Goal: Task Accomplishment & Management: Manage account settings

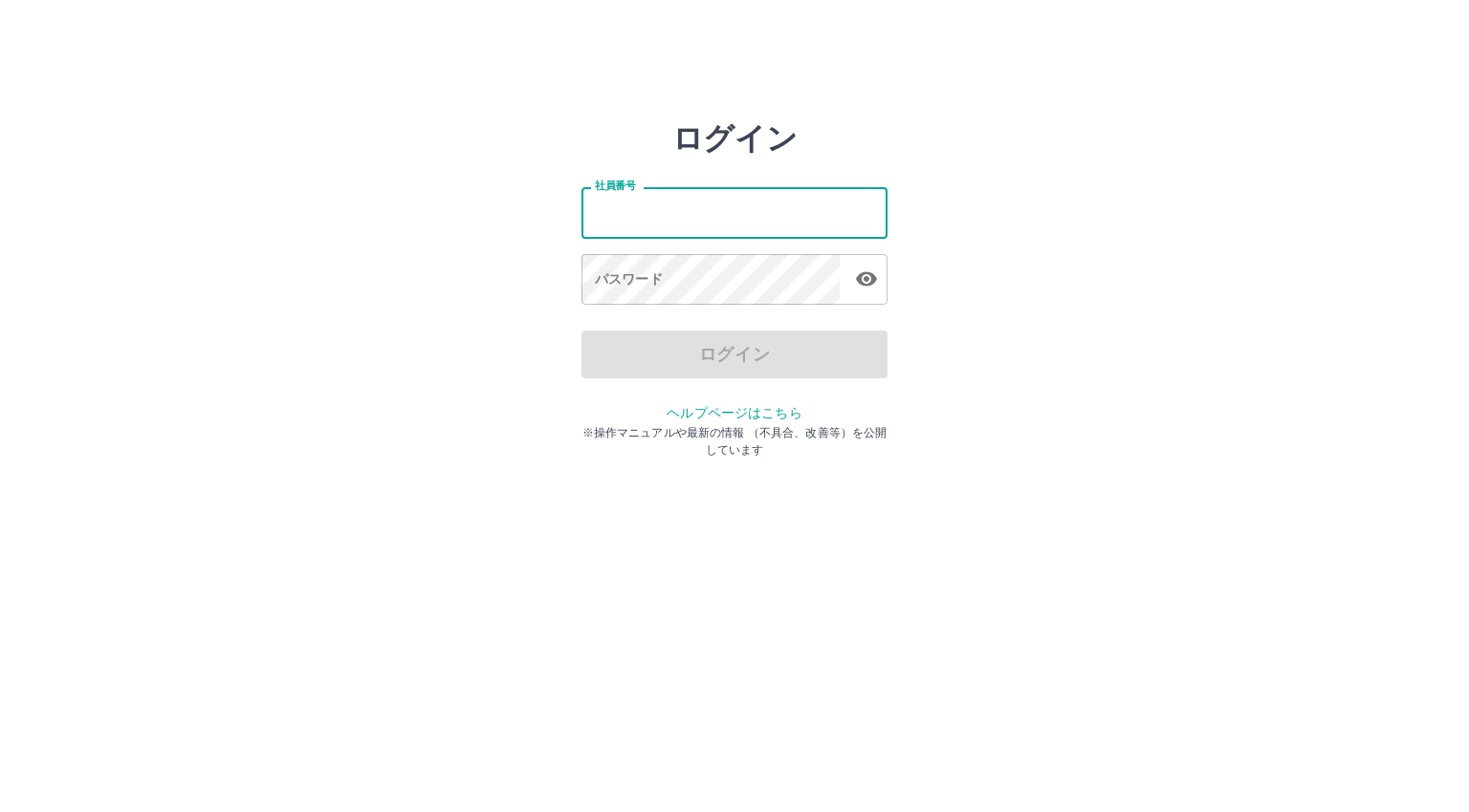
click at [732, 225] on input "社員番号" at bounding box center [734, 212] width 306 height 51
type input "*******"
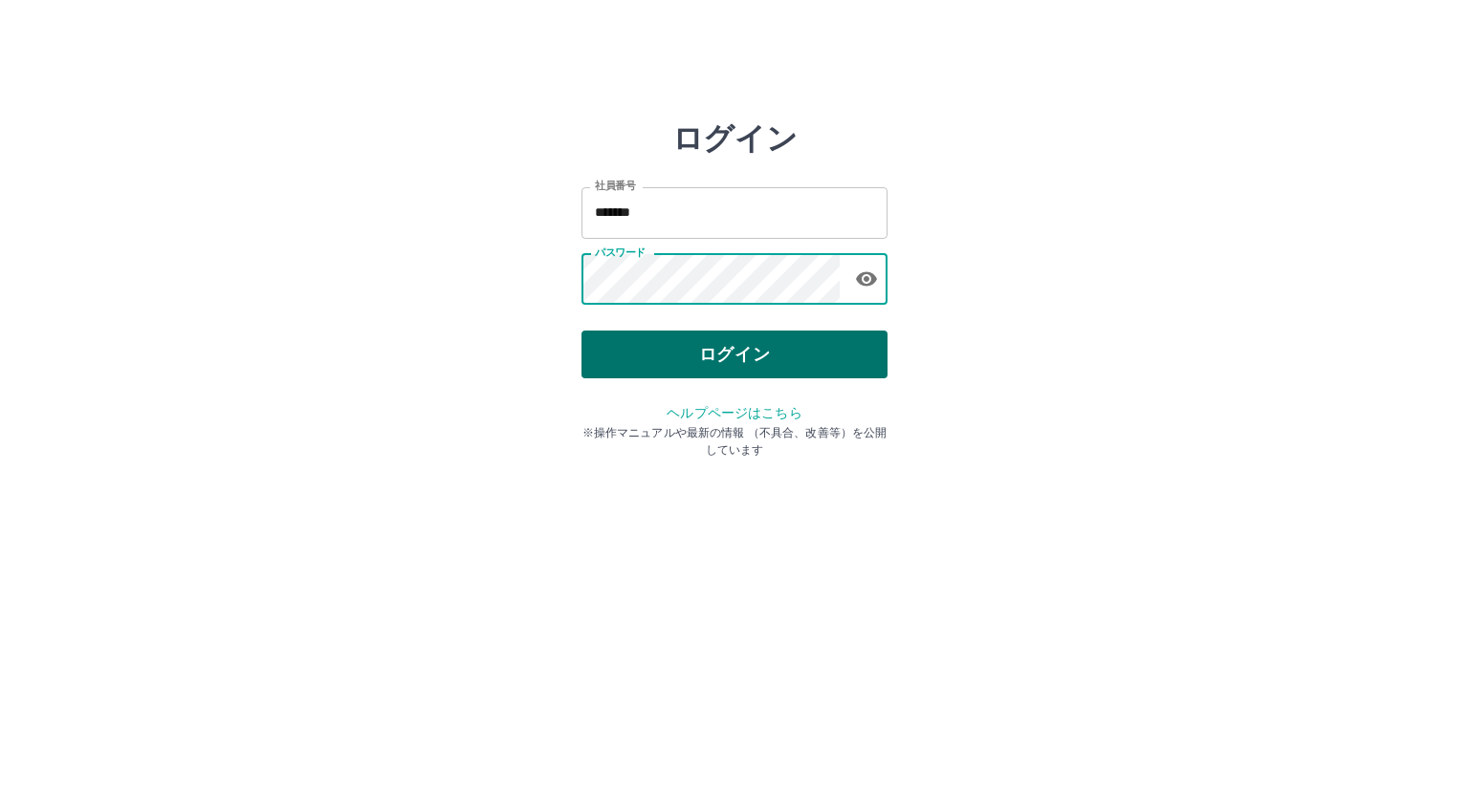
click at [724, 351] on button "ログイン" at bounding box center [734, 354] width 306 height 48
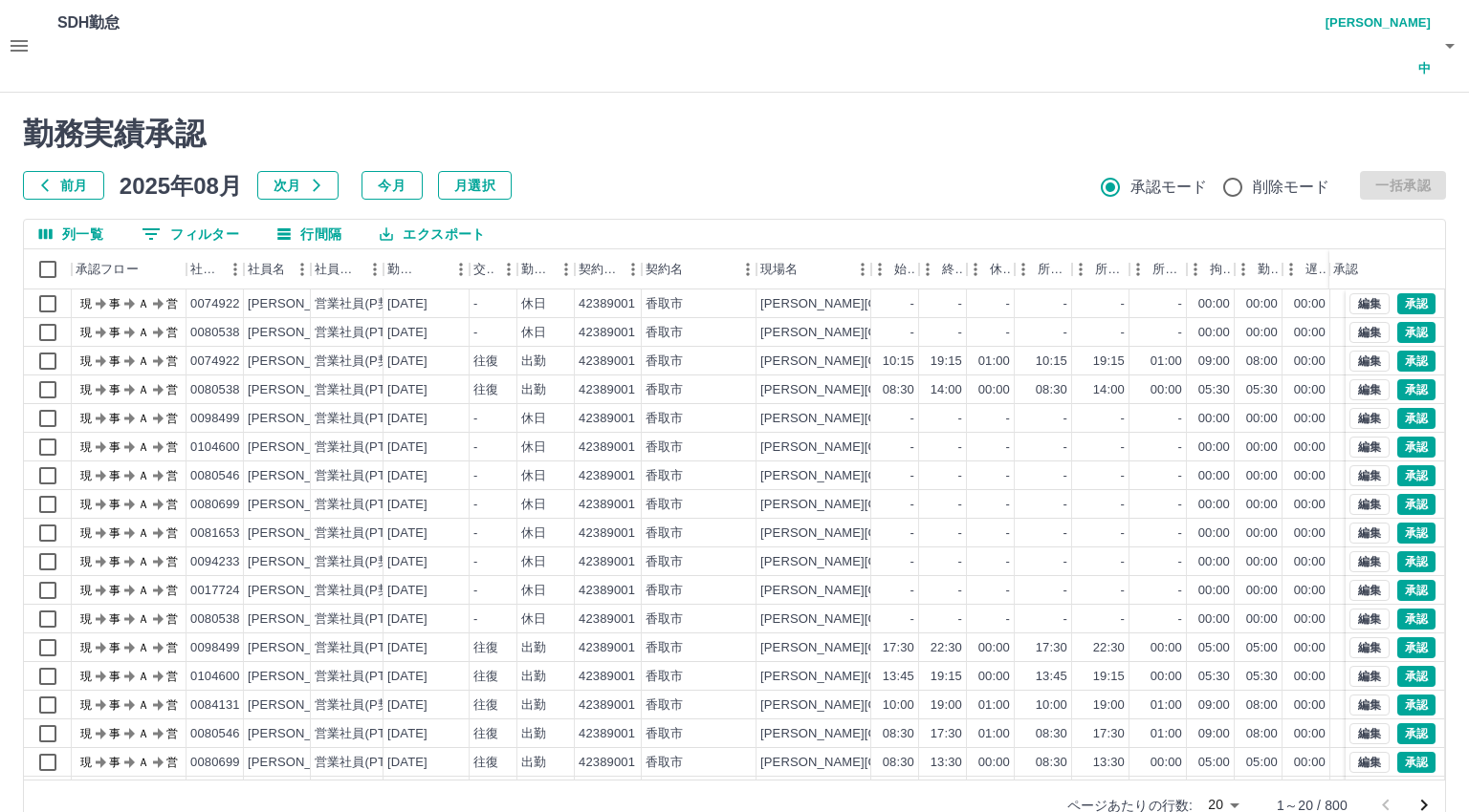
click at [1237, 761] on body "SDH勤怠 [PERSON_NAME]中 勤務実績承認 前月 [DATE] 次月 今月 月選択 承認モード 削除モード 一括承認 列一覧 0 フィルター 行間…" at bounding box center [734, 426] width 1469 height 854
click at [1226, 742] on li "500" at bounding box center [1223, 737] width 65 height 34
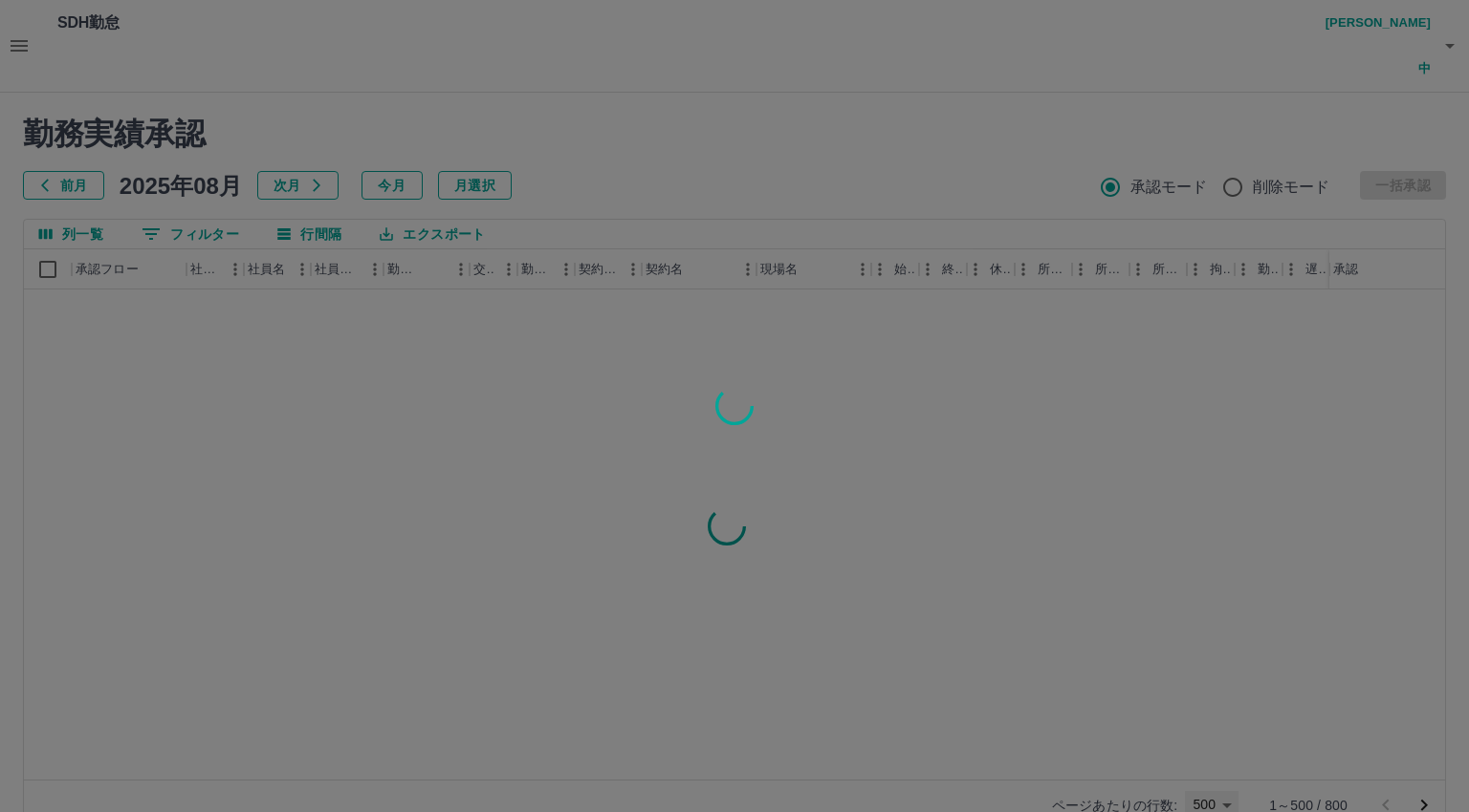
type input "***"
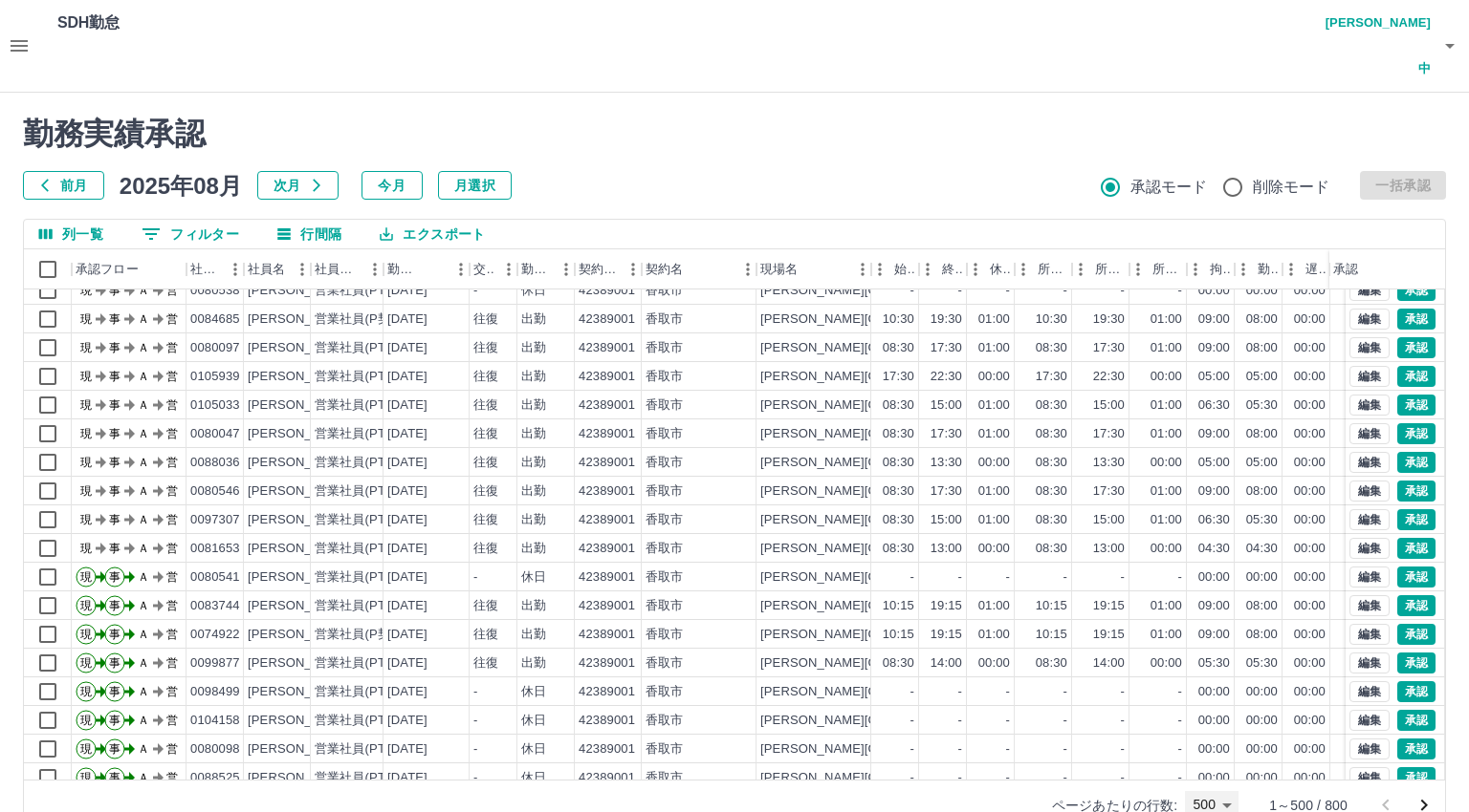
scroll to position [6690, 0]
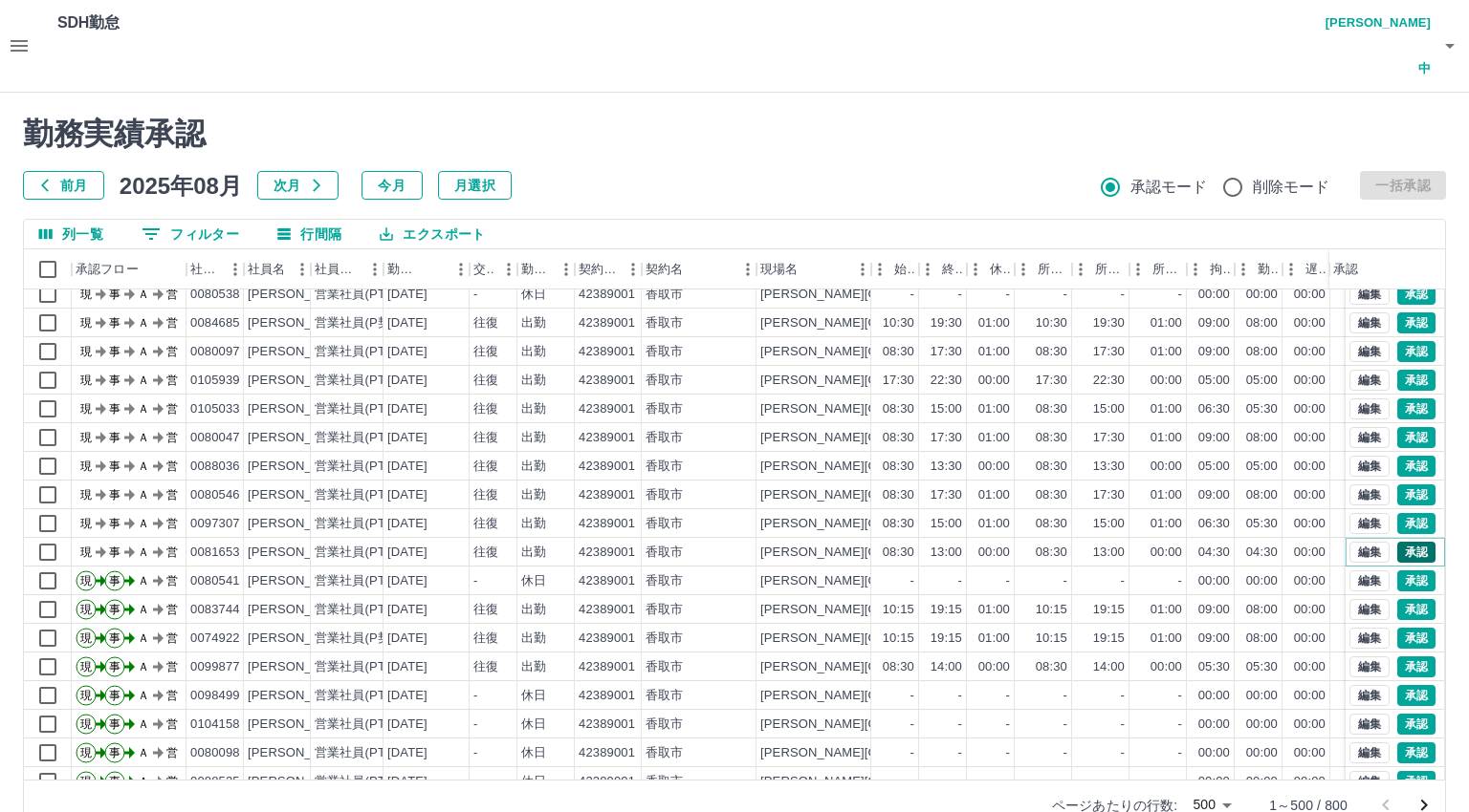
click at [1401, 542] on button "承認" at bounding box center [1415, 553] width 38 height 21
click at [1400, 513] on button "承認" at bounding box center [1415, 524] width 38 height 21
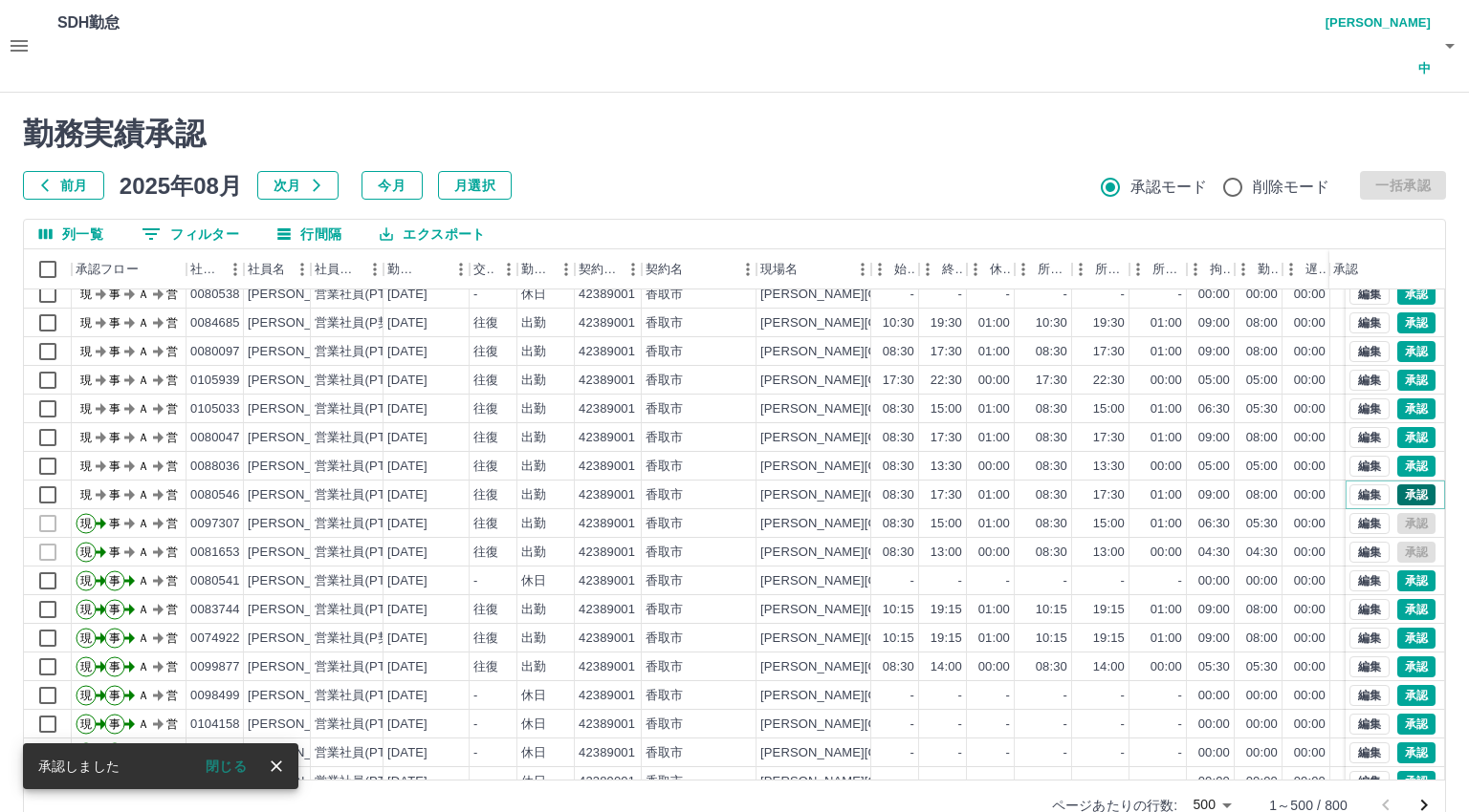
click at [1400, 485] on button "承認" at bounding box center [1415, 496] width 38 height 21
click at [1398, 456] on button "承認" at bounding box center [1415, 466] width 38 height 21
click at [1397, 427] on button "承認" at bounding box center [1415, 438] width 38 height 21
click at [1403, 398] on button "承認" at bounding box center [1415, 409] width 38 height 21
click at [1399, 370] on button "承認" at bounding box center [1415, 381] width 38 height 21
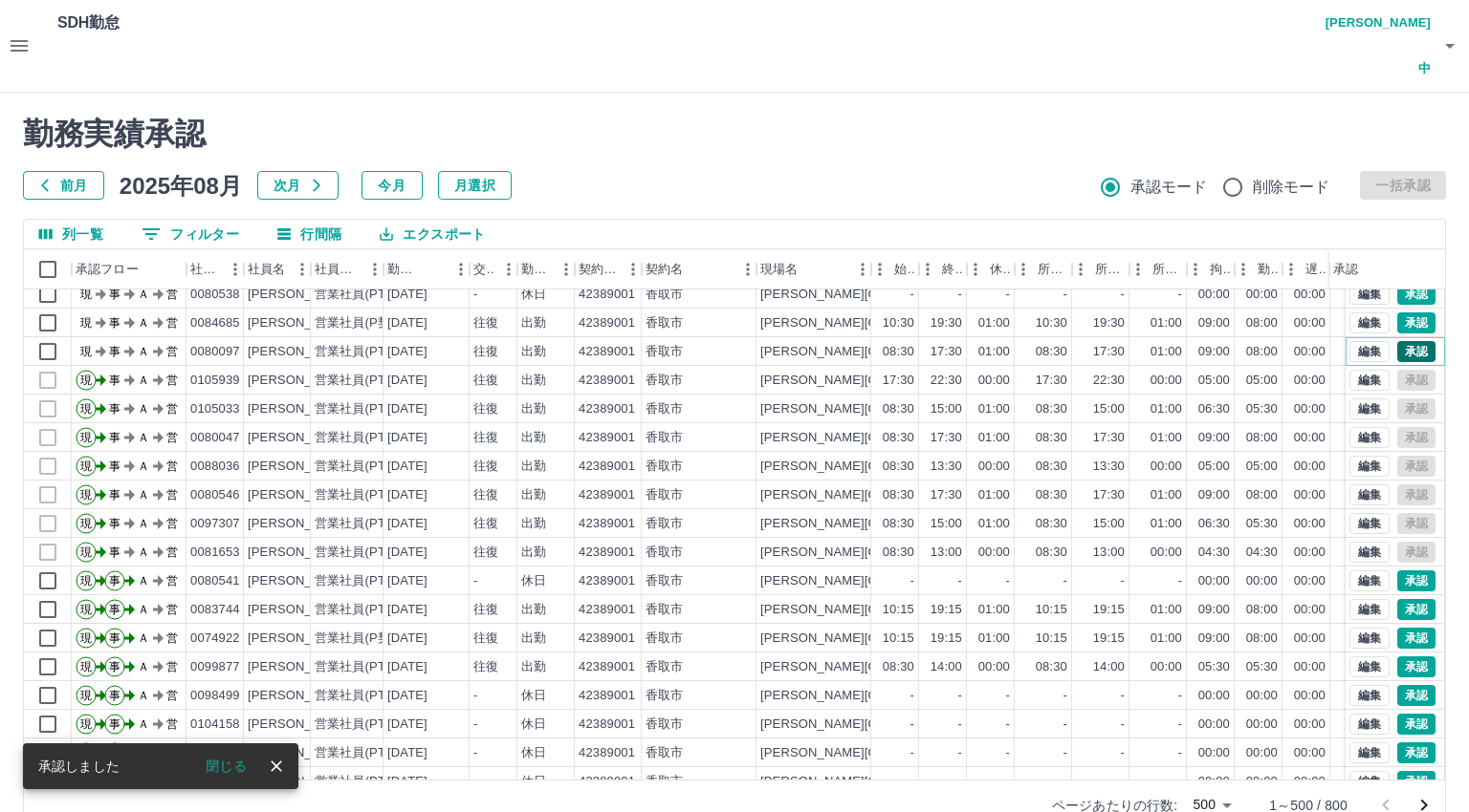
click at [1400, 341] on button "承認" at bounding box center [1415, 351] width 38 height 21
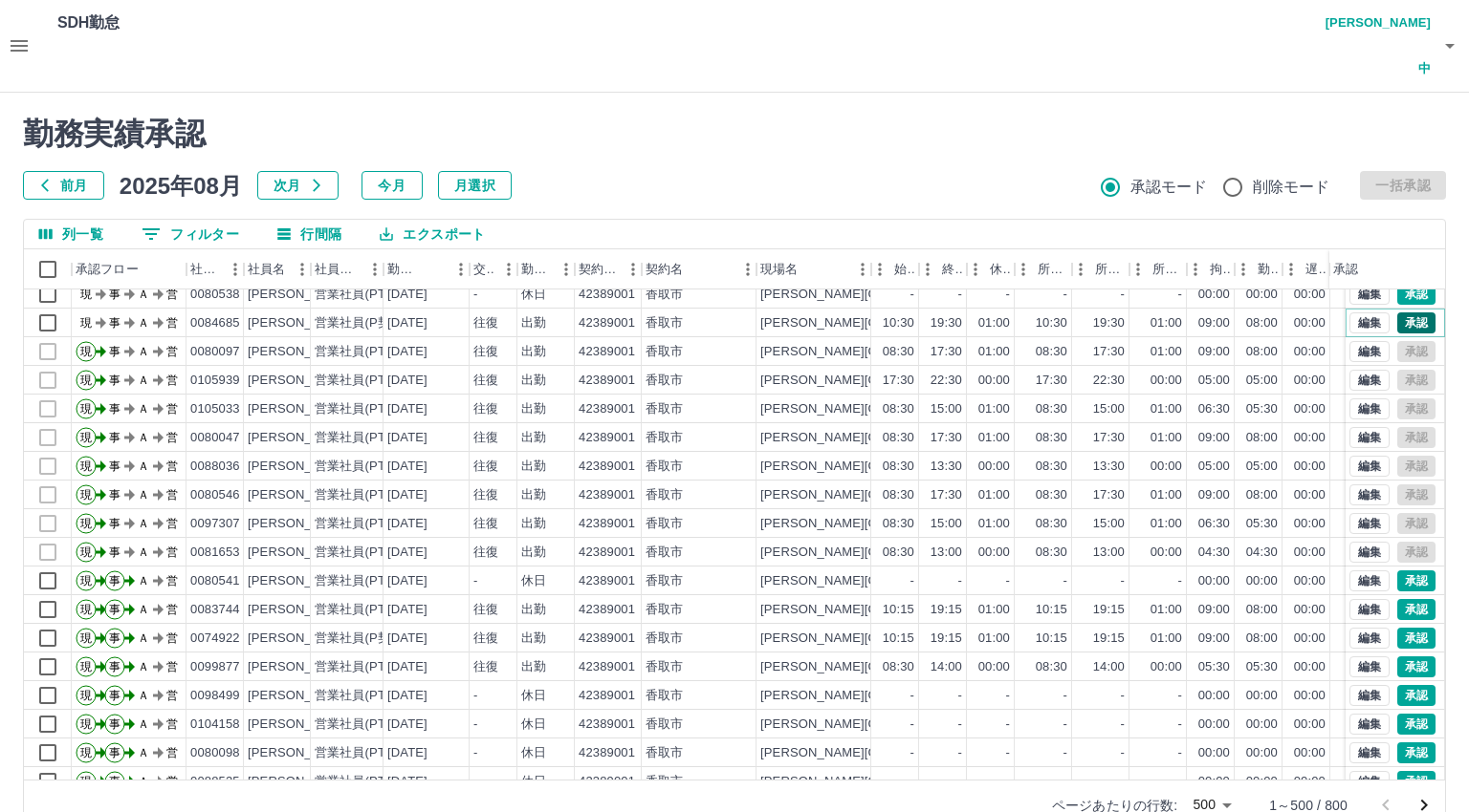
click at [1397, 313] on button "承認" at bounding box center [1415, 323] width 38 height 21
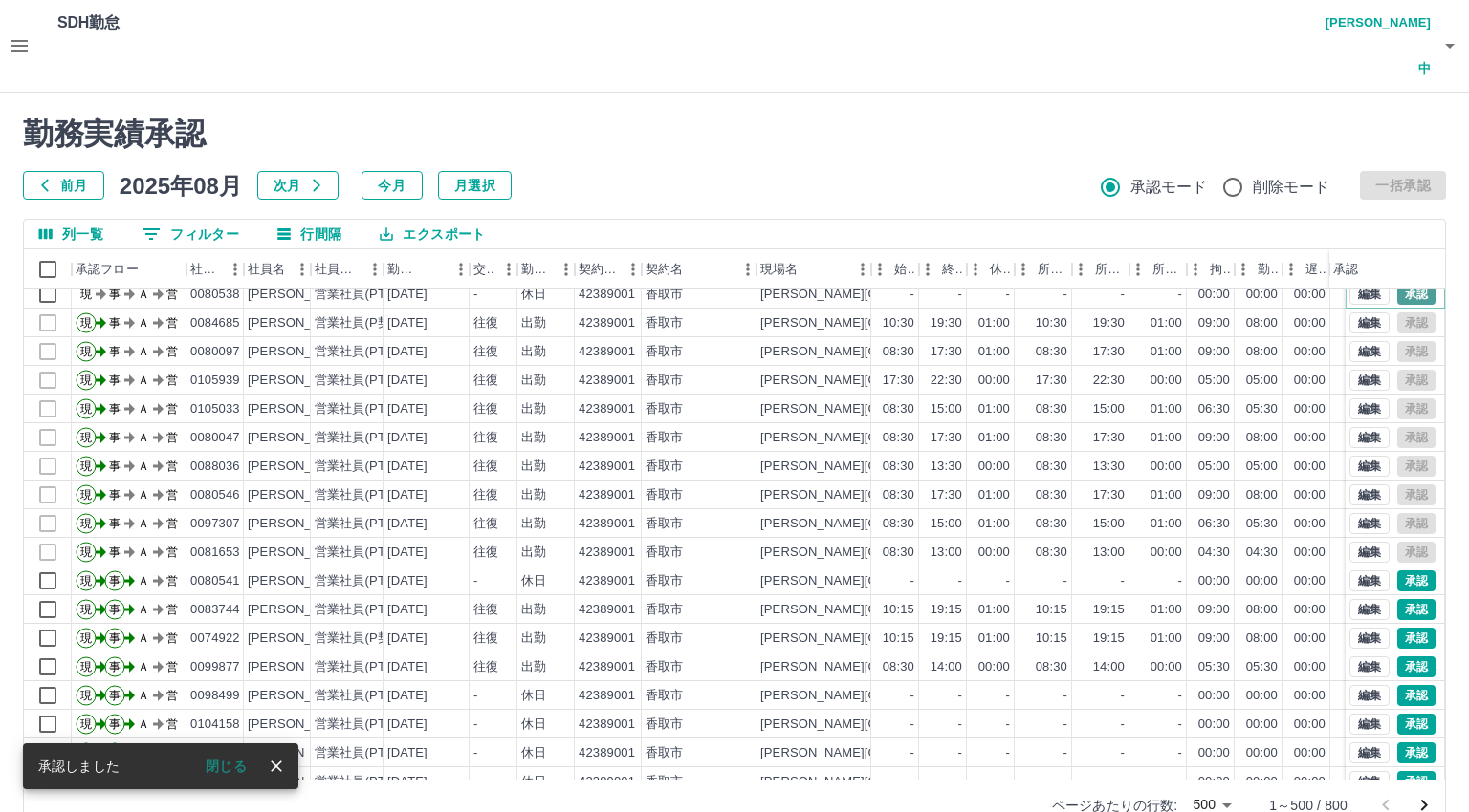
click at [1399, 284] on button "承認" at bounding box center [1415, 295] width 38 height 21
